Goal: Information Seeking & Learning: Learn about a topic

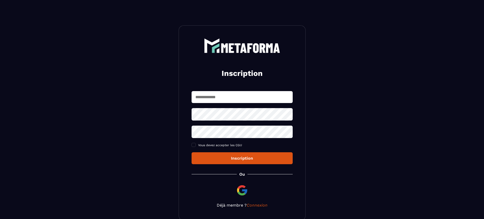
click at [241, 97] on input "text" at bounding box center [241, 97] width 101 height 12
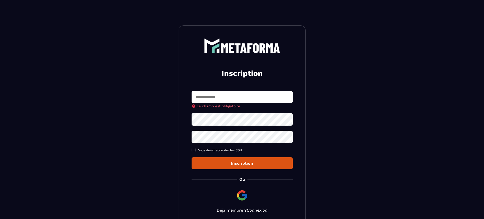
click at [252, 207] on div "Inscription Le champ est obligatoire Vous devez accepter les CGU Inscription Ou…" at bounding box center [241, 125] width 127 height 200
click at [253, 212] on link "Connexion" at bounding box center [257, 210] width 21 height 5
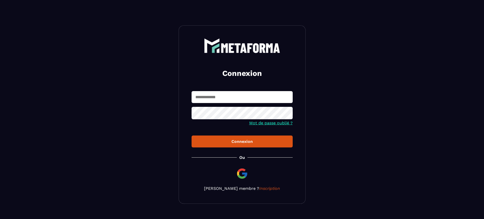
type input "**********"
click at [253, 146] on button "Connexion" at bounding box center [241, 142] width 101 height 12
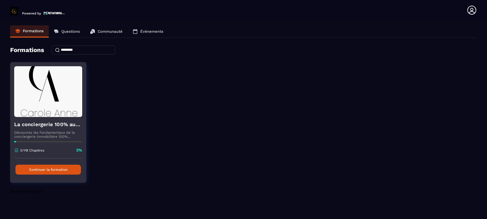
click at [37, 171] on button "Continuer la formation" at bounding box center [47, 170] width 65 height 10
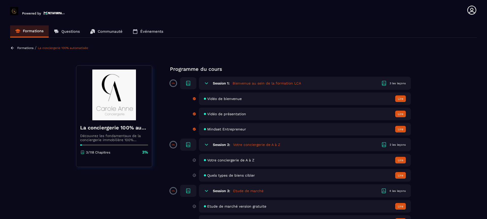
click at [224, 162] on div "Votre conciergerie de A à Z Lire" at bounding box center [305, 160] width 212 height 13
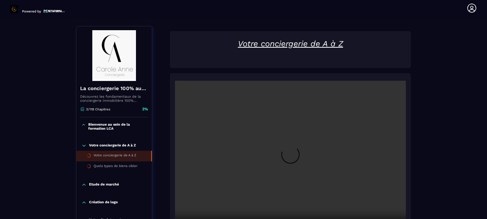
scroll to position [53, 0]
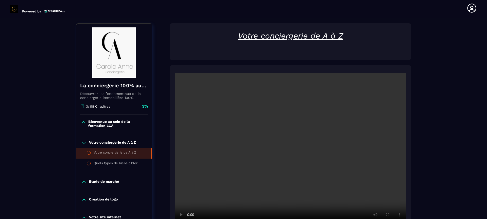
click at [479, 155] on section "Formations Questions Communauté Événements Formations / La conciergerie 100% au…" at bounding box center [243, 118] width 487 height 201
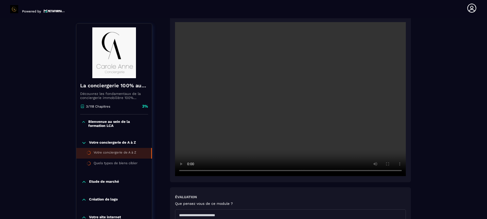
scroll to position [114, 0]
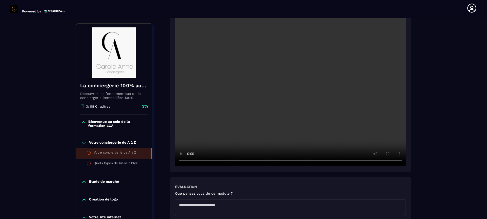
click at [291, 71] on video at bounding box center [290, 89] width 231 height 154
